Goal: Task Accomplishment & Management: Manage account settings

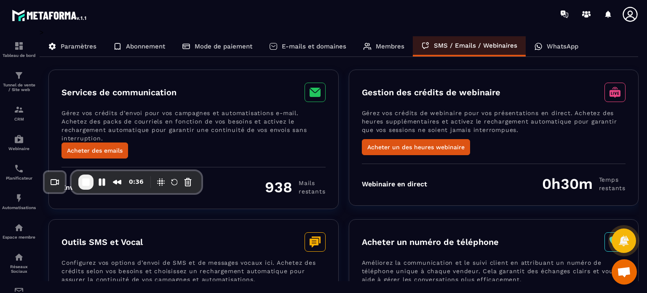
click at [357, 184] on div "Gestion des crédits de webinaire Gérez vos crédits de webinaire pour vos présen…" at bounding box center [494, 137] width 290 height 136
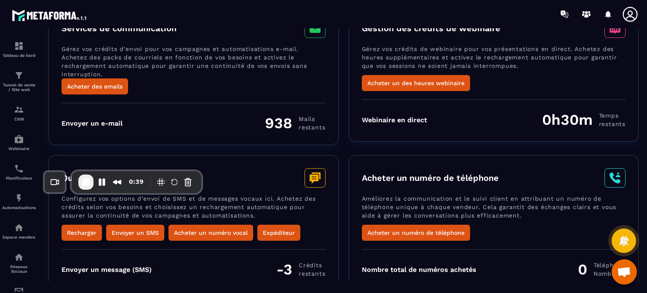
scroll to position [22, 0]
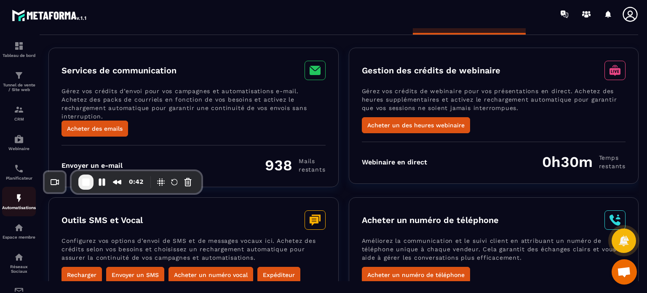
click at [13, 208] on p "Automatisations" at bounding box center [19, 207] width 34 height 5
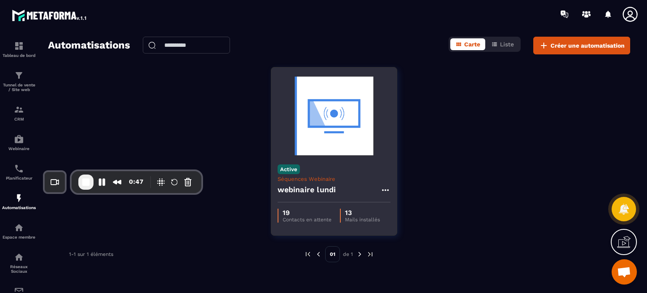
click at [306, 196] on div "webinaire lundi" at bounding box center [333, 192] width 113 height 20
click at [341, 138] on img at bounding box center [333, 116] width 113 height 84
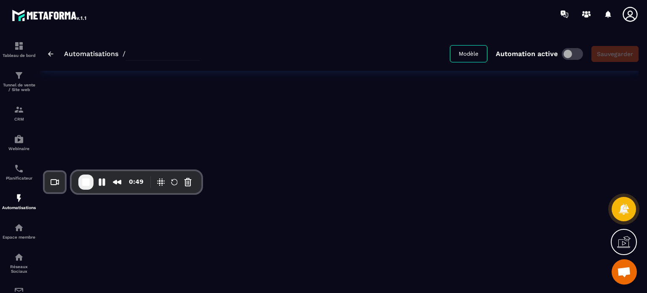
type input "**********"
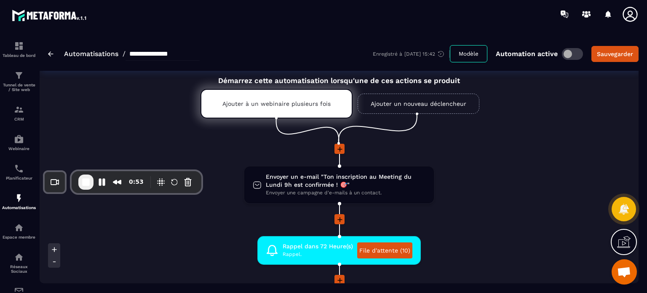
scroll to position [34, 0]
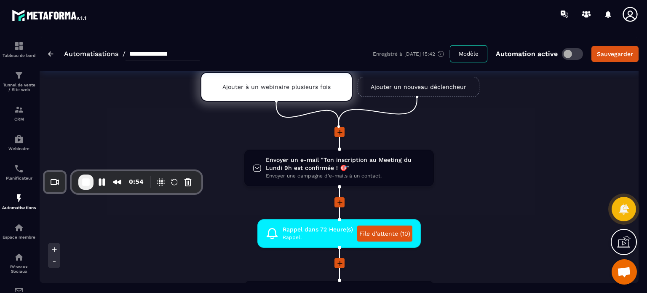
click at [320, 86] on p "Ajouter à un webinaire plusieurs fois" at bounding box center [276, 86] width 108 height 7
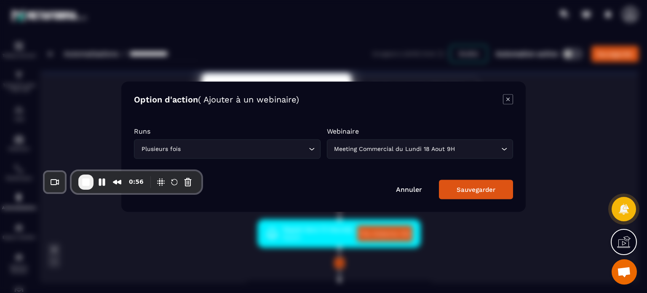
click at [455, 192] on button "Sauvegarder" at bounding box center [476, 188] width 74 height 19
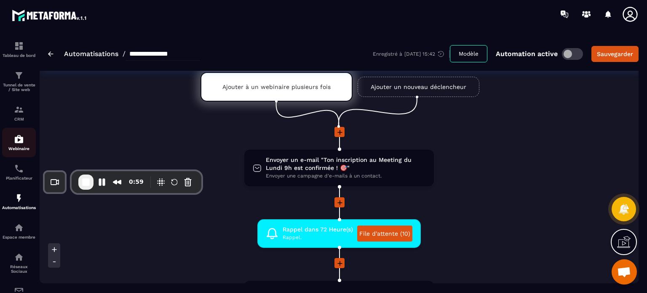
click at [18, 144] on img at bounding box center [19, 139] width 10 height 10
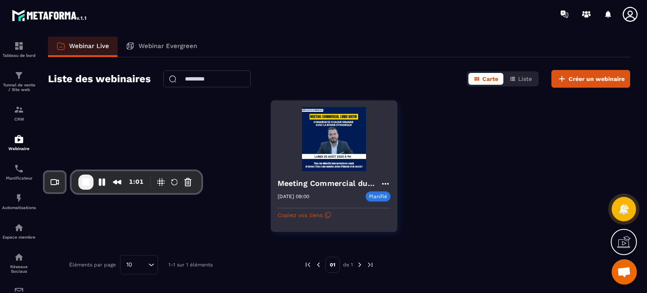
click at [312, 186] on h4 "Meeting Commercial du Lundi" at bounding box center [328, 183] width 103 height 12
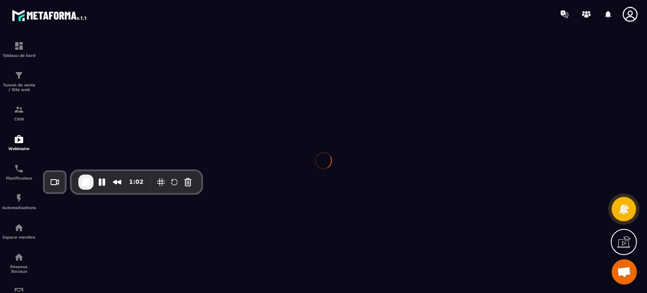
type input "**********"
type textarea "**********"
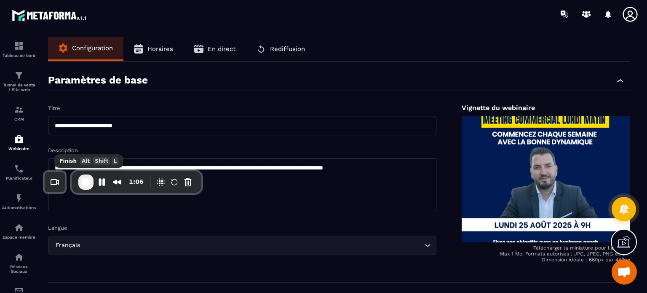
click at [86, 180] on span "End Recording" at bounding box center [86, 182] width 10 height 10
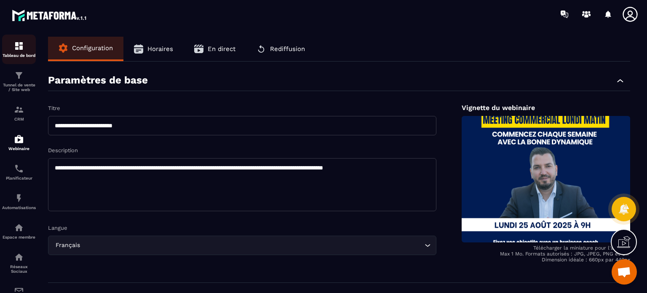
click at [32, 50] on div "Tableau de bord" at bounding box center [19, 49] width 34 height 17
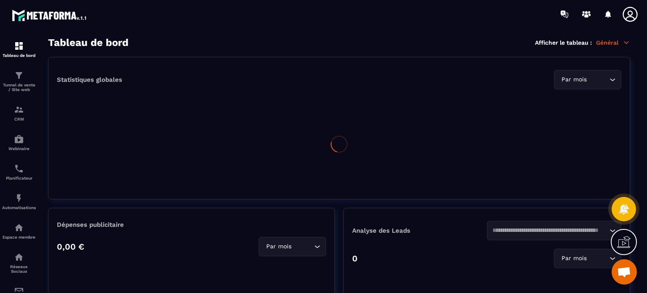
click at [24, 87] on p "Tunnel de vente / Site web" at bounding box center [19, 87] width 34 height 9
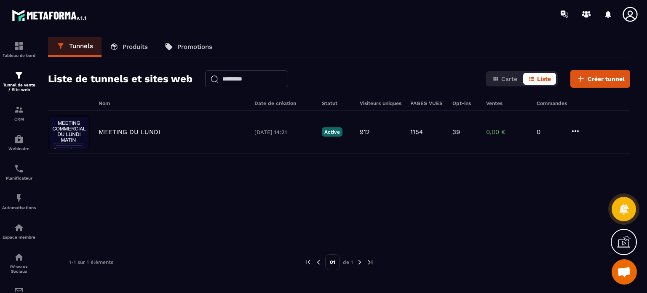
click at [628, 10] on icon at bounding box center [629, 14] width 17 height 17
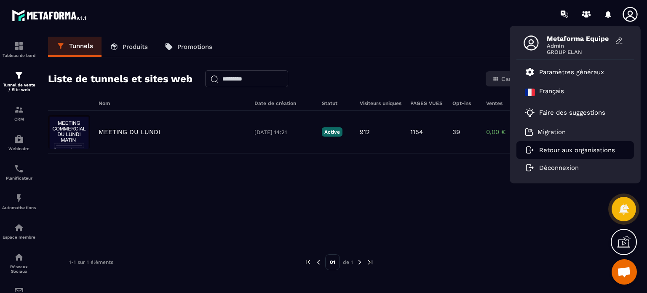
click at [561, 152] on p "Retour aux organisations" at bounding box center [577, 150] width 76 height 8
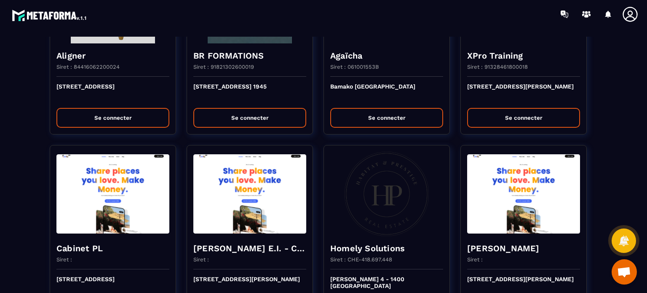
scroll to position [674, 0]
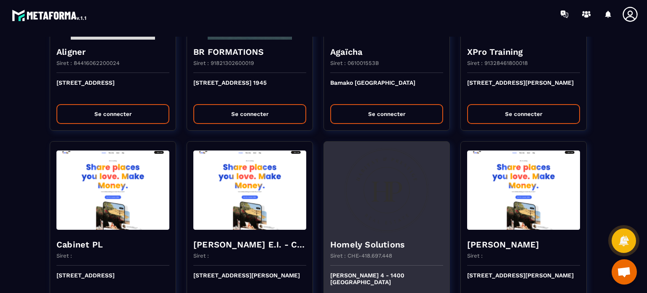
click at [409, 253] on div "Siret : CHE-418.697.448" at bounding box center [386, 258] width 113 height 13
